Goal: Task Accomplishment & Management: Manage account settings

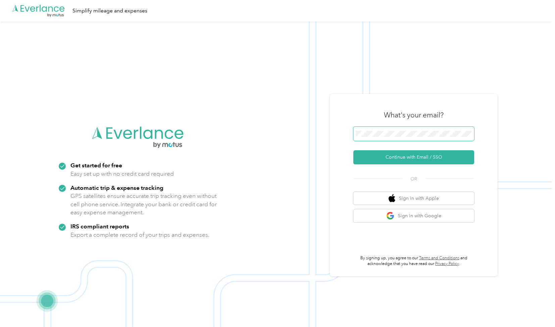
click at [391, 129] on span at bounding box center [413, 134] width 121 height 14
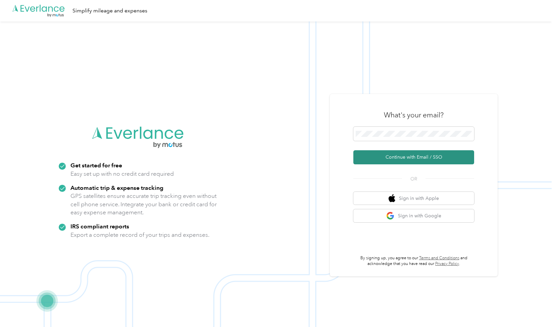
click at [418, 155] on button "Continue with Email / SSO" at bounding box center [413, 157] width 121 height 14
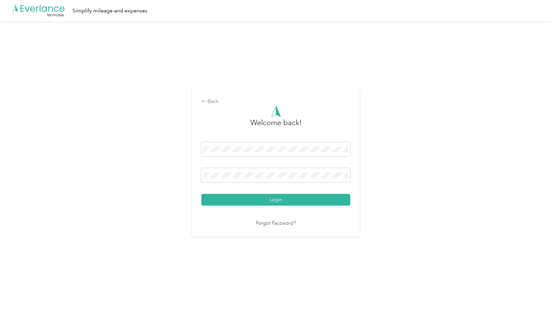
click at [105, 225] on div "Back Welcome back! Login Forgot Password?" at bounding box center [276, 165] width 552 height 288
click at [301, 200] on button "Login" at bounding box center [275, 200] width 149 height 12
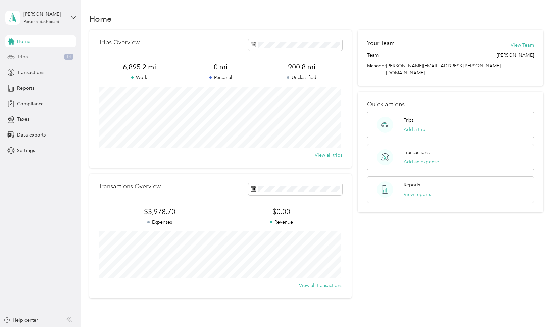
click at [19, 58] on span "Trips" at bounding box center [22, 56] width 10 height 7
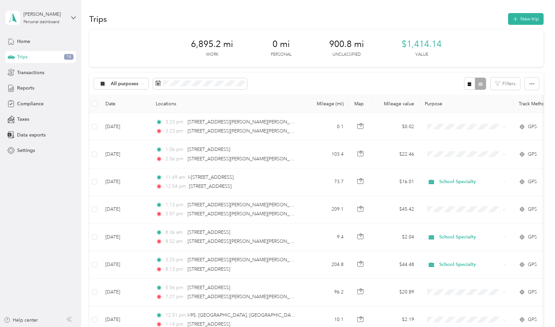
click at [202, 19] on div "Trips New trip" at bounding box center [316, 19] width 454 height 14
click at [27, 88] on span "Reports" at bounding box center [25, 88] width 17 height 7
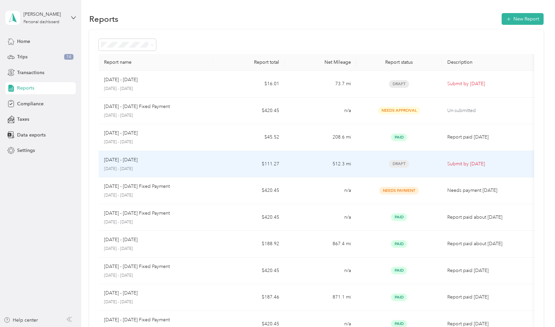
click at [127, 164] on div "[DATE] - [DATE] [DATE] - [DATE]" at bounding box center [156, 164] width 104 height 16
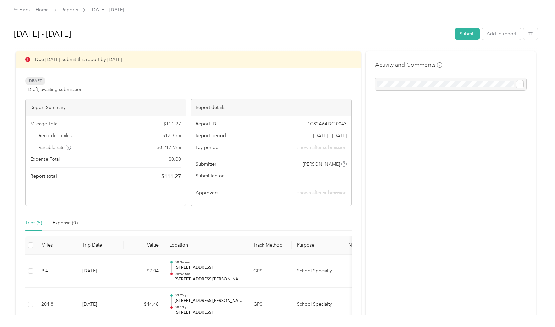
click at [234, 34] on h1 "[DATE] - [DATE]" at bounding box center [232, 34] width 436 height 16
click at [22, 10] on div "Back" at bounding box center [21, 10] width 17 height 8
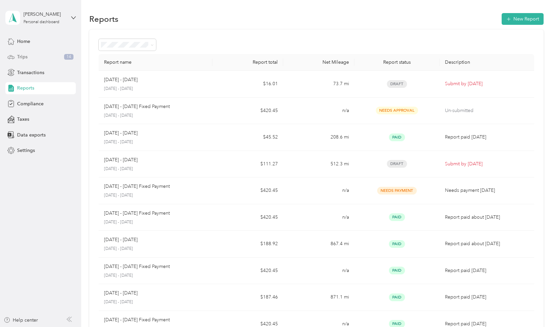
click at [20, 58] on span "Trips" at bounding box center [22, 56] width 10 height 7
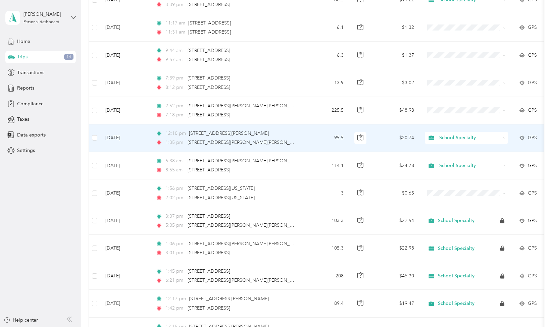
scroll to position [369, 0]
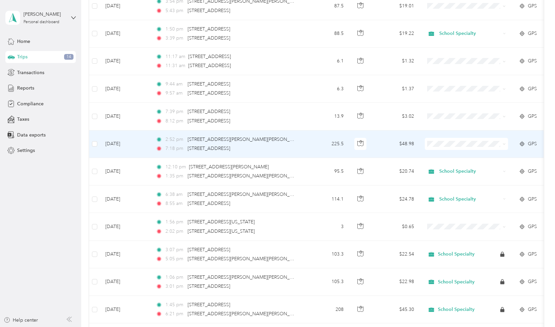
click at [451, 153] on span "School Specialty" at bounding box center [473, 152] width 62 height 7
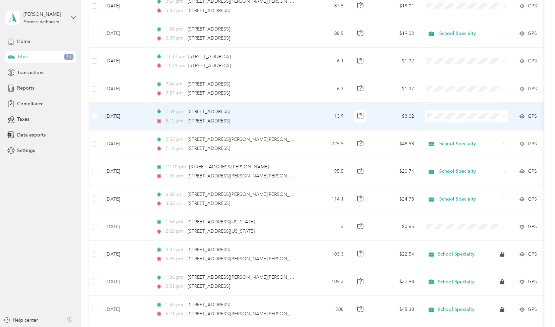
click at [453, 128] on span "School Specialty" at bounding box center [473, 124] width 62 height 7
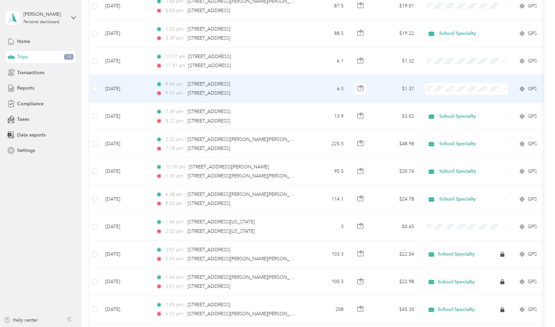
click at [453, 98] on span "School Specialty" at bounding box center [473, 98] width 62 height 7
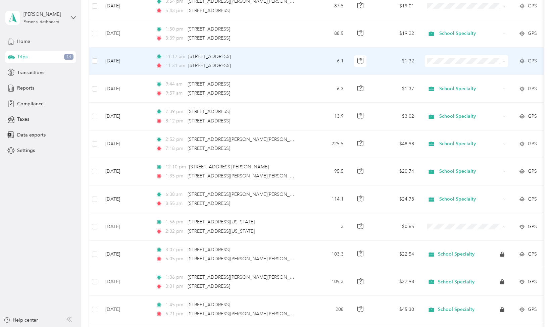
click at [455, 70] on span "School Specialty" at bounding box center [473, 70] width 62 height 7
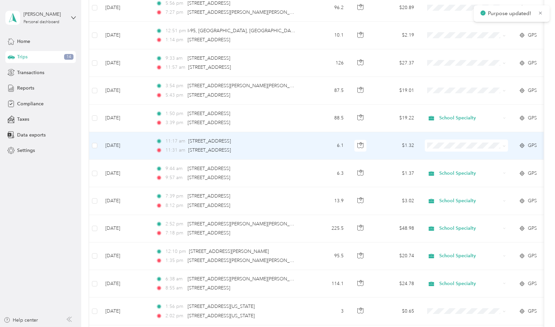
scroll to position [268, 0]
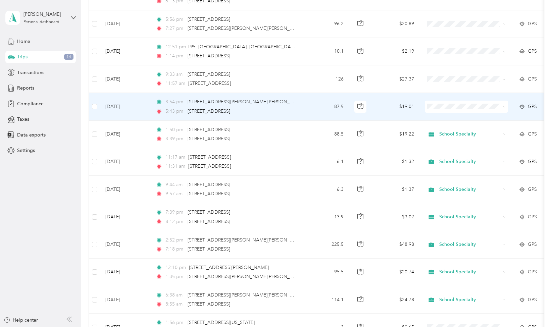
click at [452, 118] on li "School Specialty" at bounding box center [466, 116] width 83 height 12
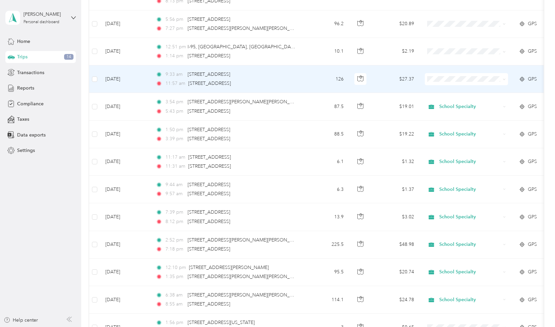
click at [445, 90] on span "School Specialty" at bounding box center [473, 89] width 62 height 7
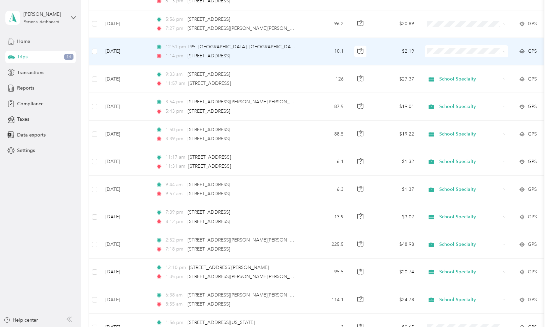
click at [447, 74] on span "Personal" at bounding box center [473, 71] width 62 height 7
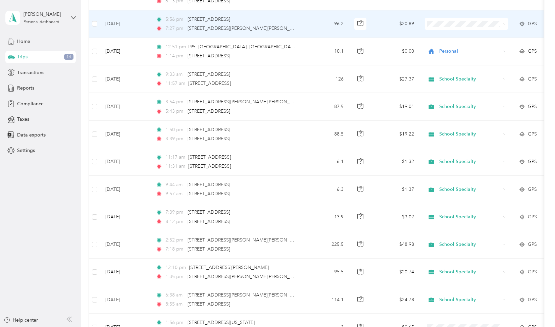
click at [451, 34] on span "School Specialty" at bounding box center [473, 32] width 62 height 7
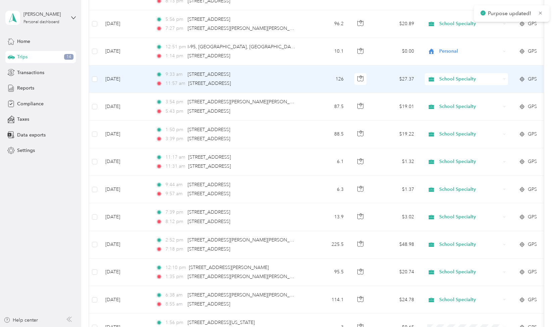
scroll to position [235, 0]
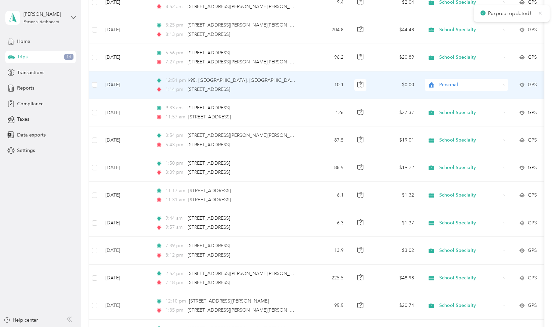
click at [454, 82] on span "Personal" at bounding box center [469, 84] width 61 height 7
click at [449, 96] on span "School Specialty" at bounding box center [473, 96] width 62 height 7
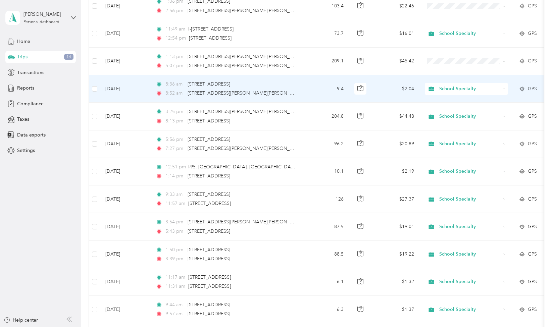
scroll to position [134, 0]
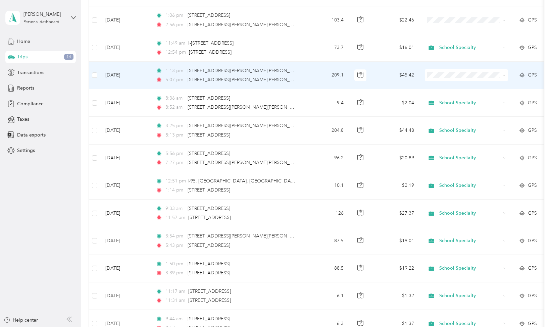
click at [452, 88] on li "School Specialty" at bounding box center [466, 87] width 83 height 12
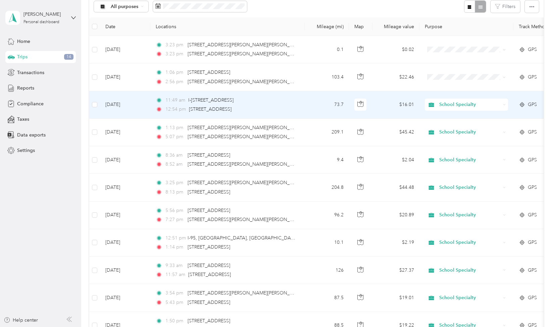
scroll to position [67, 0]
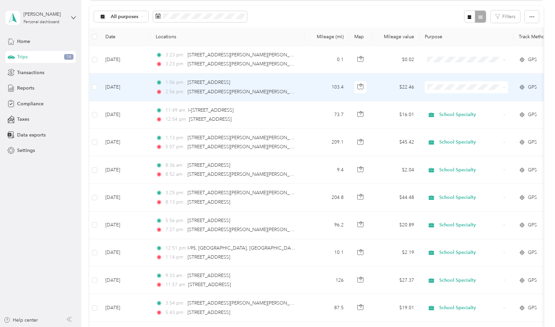
click at [452, 83] on span at bounding box center [466, 87] width 83 height 12
click at [454, 100] on span "School Specialty" at bounding box center [473, 99] width 62 height 7
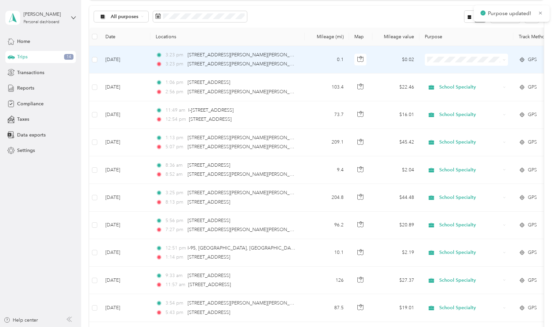
click at [454, 70] on span "School Specialty" at bounding box center [473, 71] width 62 height 7
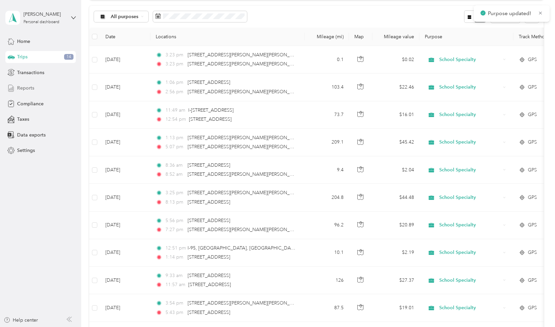
click at [30, 88] on span "Reports" at bounding box center [25, 88] width 17 height 7
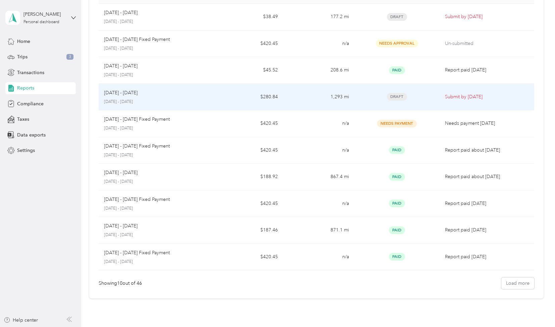
click at [396, 96] on span "Draft" at bounding box center [397, 97] width 20 height 8
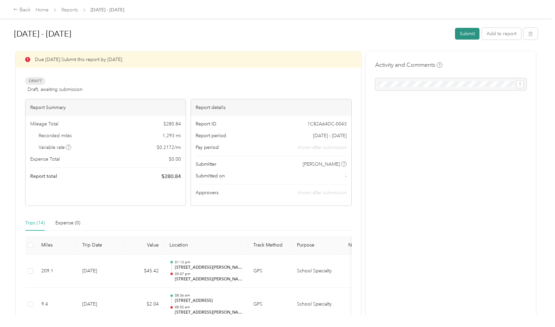
click at [465, 34] on button "Submit" at bounding box center [467, 34] width 25 height 12
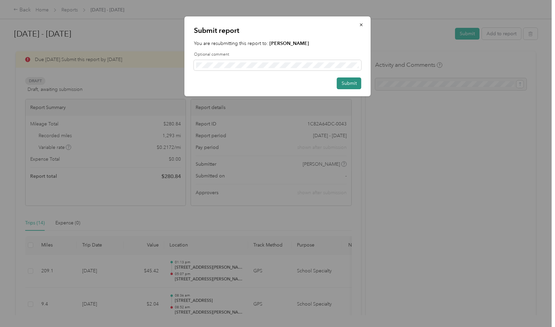
click at [350, 84] on button "Submit" at bounding box center [349, 84] width 25 height 12
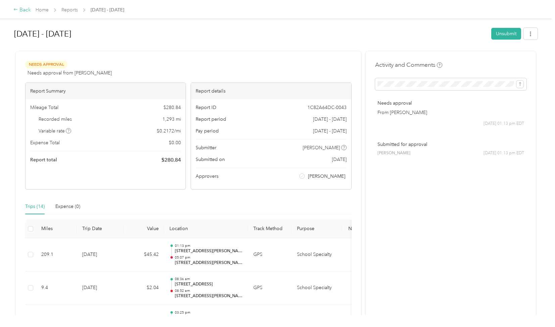
click at [26, 9] on div "Back" at bounding box center [21, 10] width 17 height 8
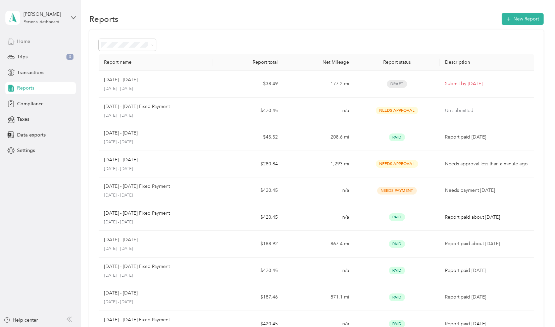
click at [28, 41] on span "Home" at bounding box center [23, 41] width 13 height 7
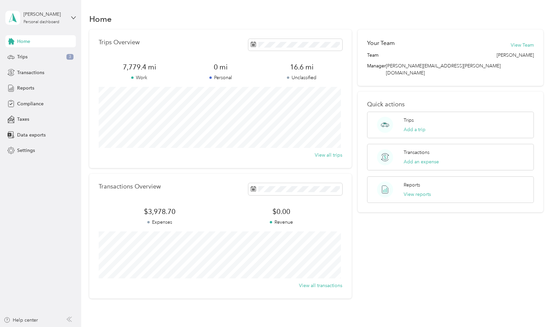
click at [67, 16] on div "[PERSON_NAME] Personal dashboard" at bounding box center [40, 17] width 70 height 23
click at [34, 55] on div "Log out" at bounding box center [24, 55] width 26 height 7
